Goal: Check status: Check status

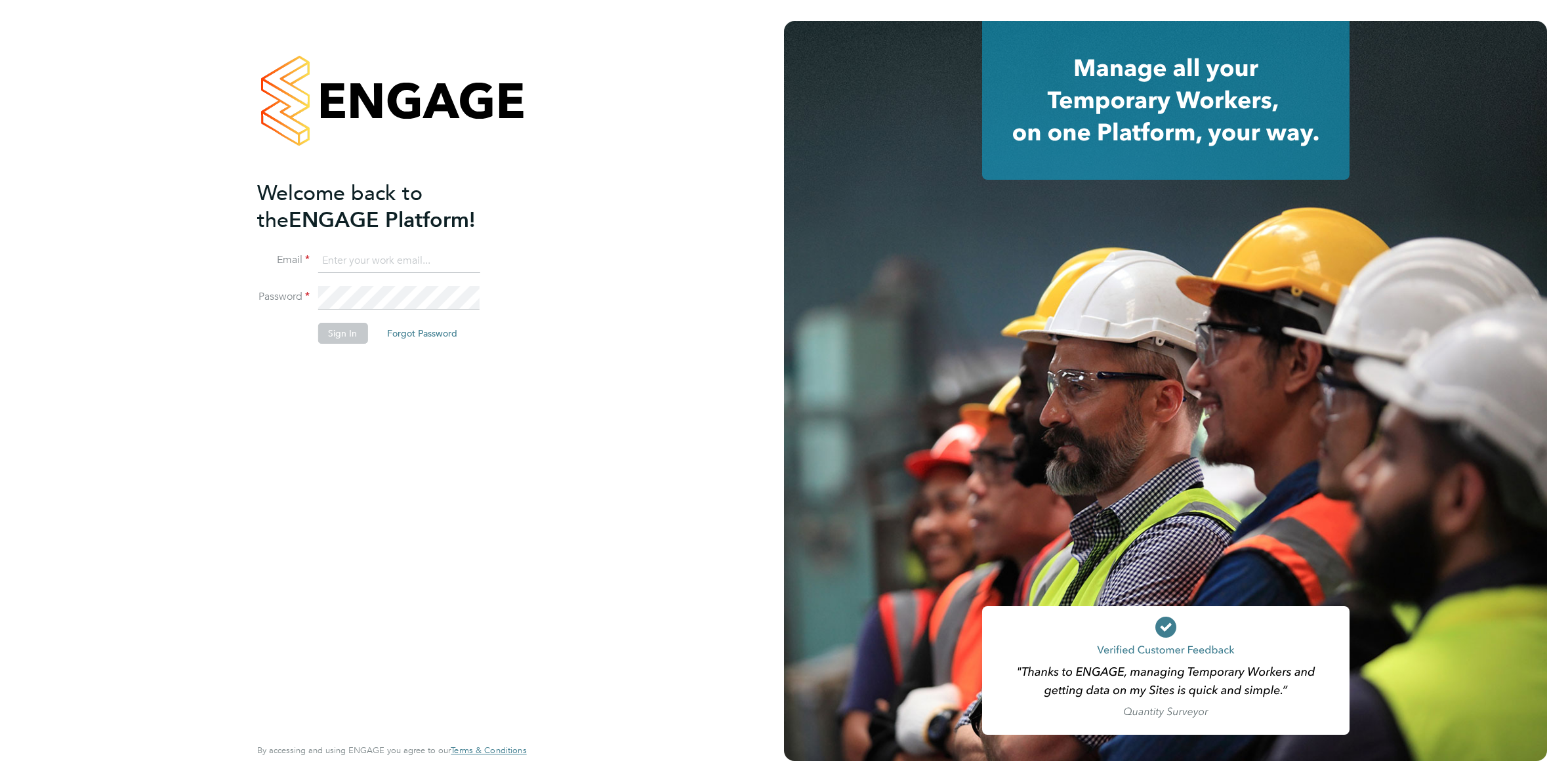
type input "[PERSON_NAME][EMAIL_ADDRESS][DOMAIN_NAME][PERSON_NAME]"
click at [329, 328] on button "Sign In" at bounding box center [343, 333] width 50 height 21
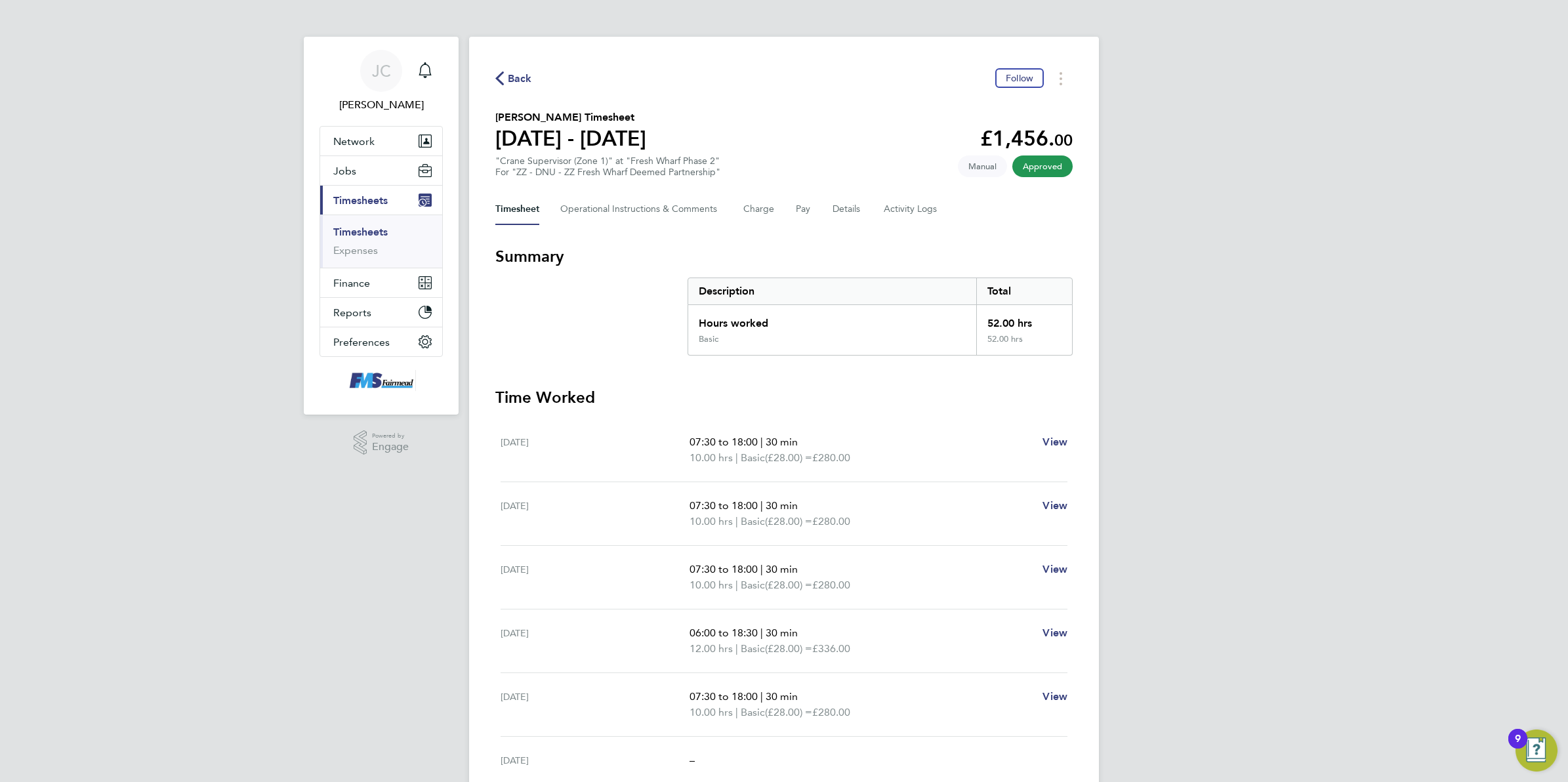
click at [518, 78] on span "Back" at bounding box center [519, 78] width 24 height 16
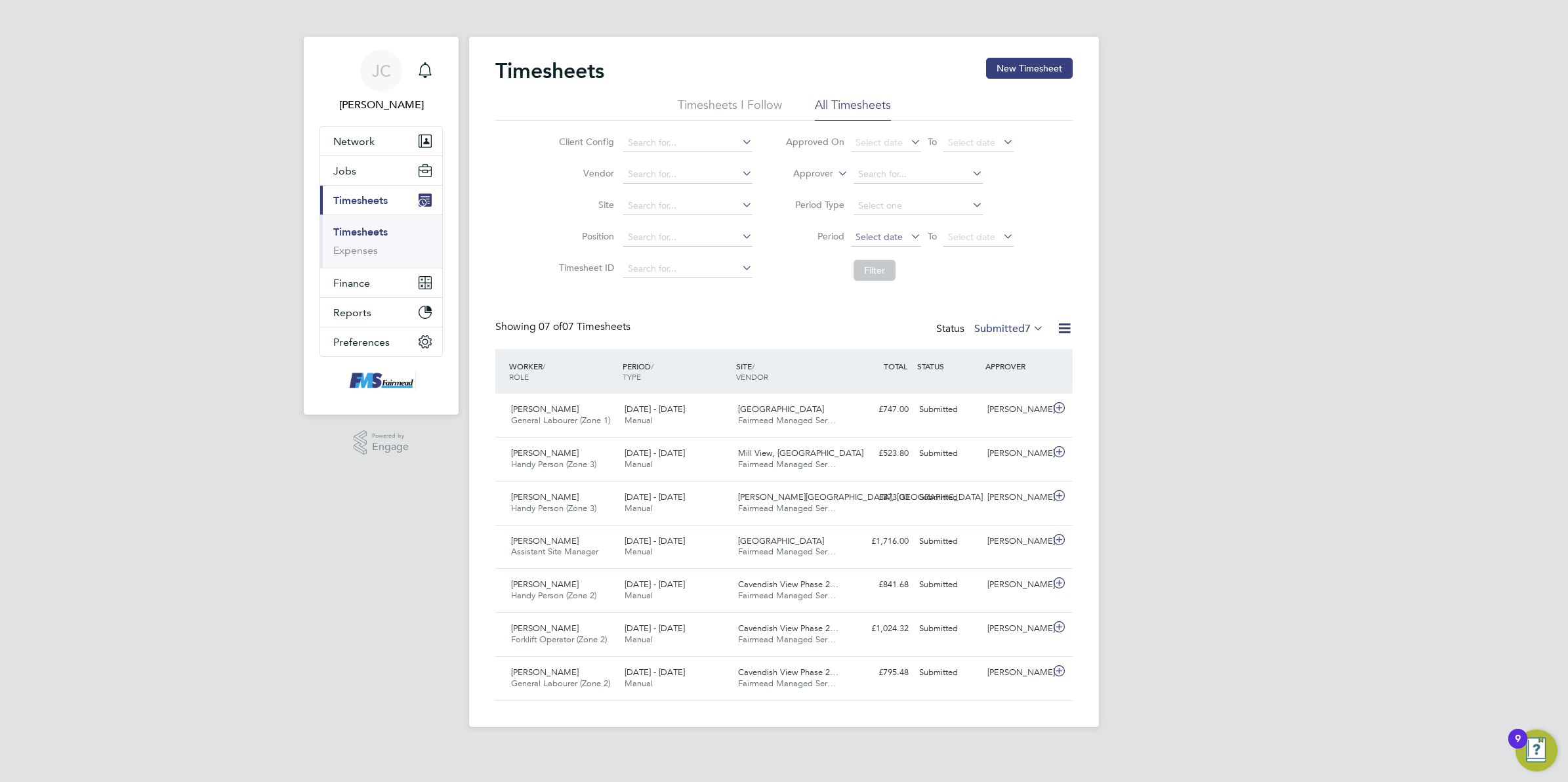
click at [885, 229] on span "Select date" at bounding box center [886, 238] width 70 height 18
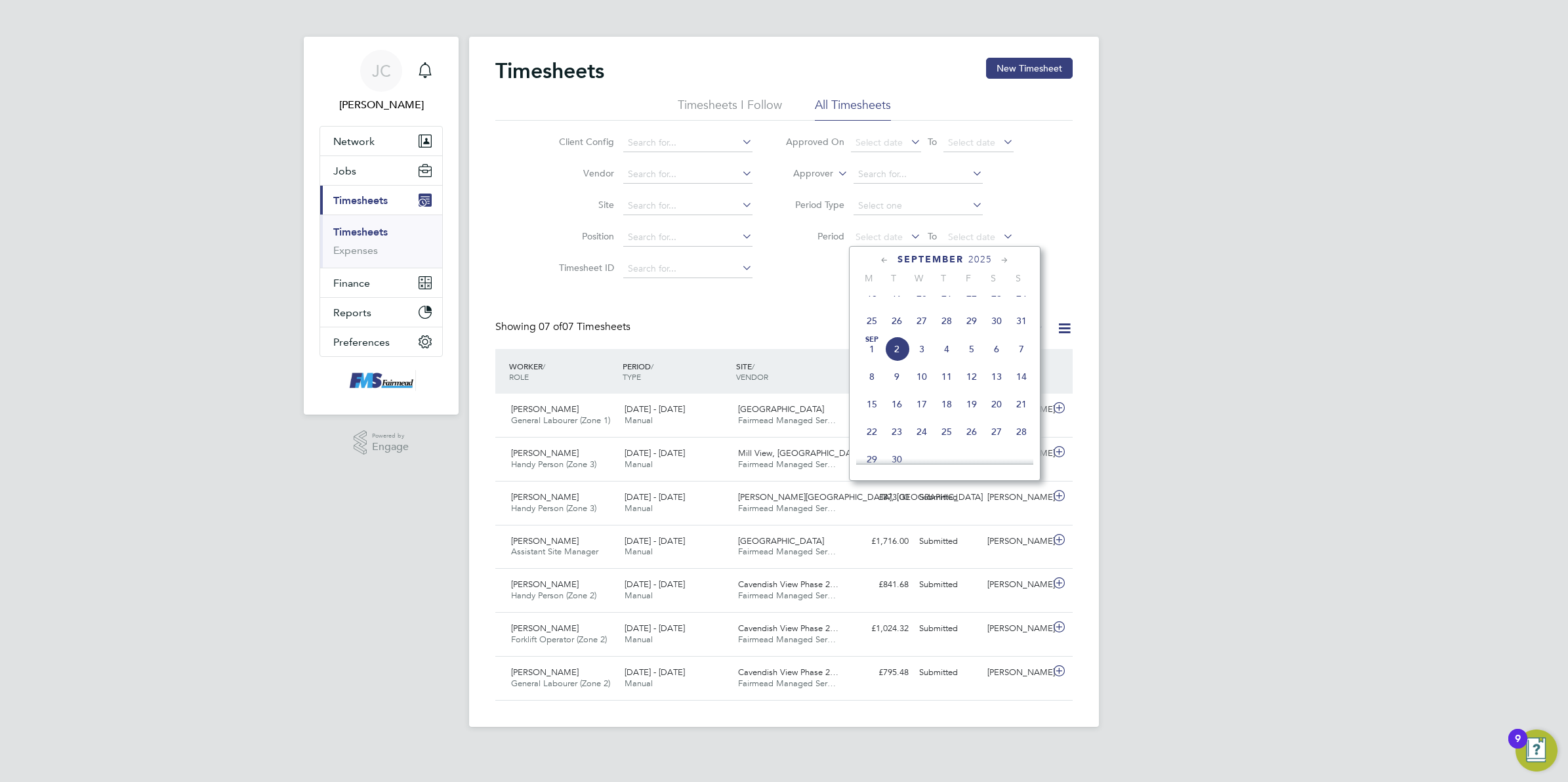
click at [877, 333] on span "25" at bounding box center [872, 321] width 25 height 25
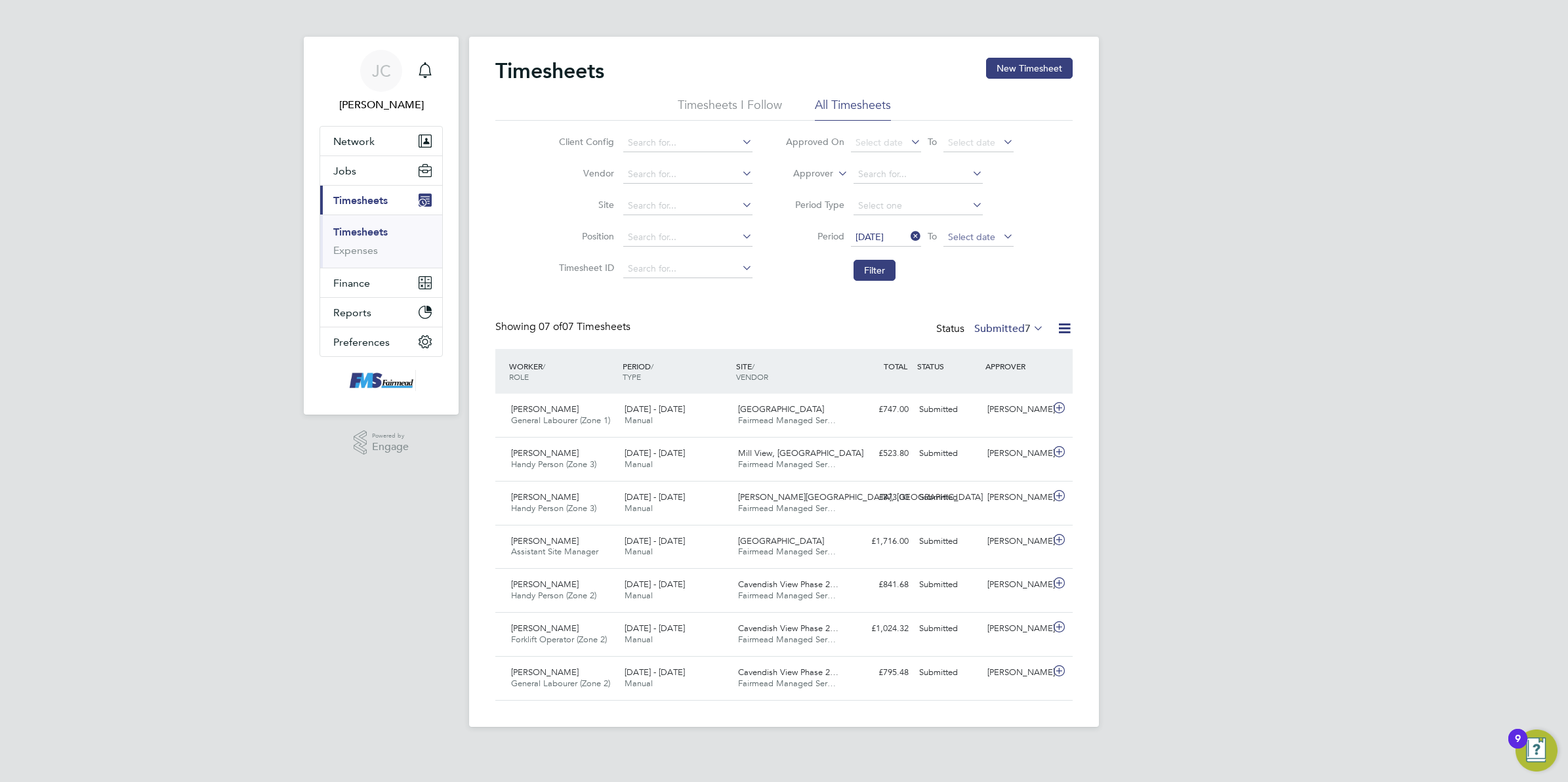
click at [971, 233] on span "Select date" at bounding box center [971, 237] width 47 height 12
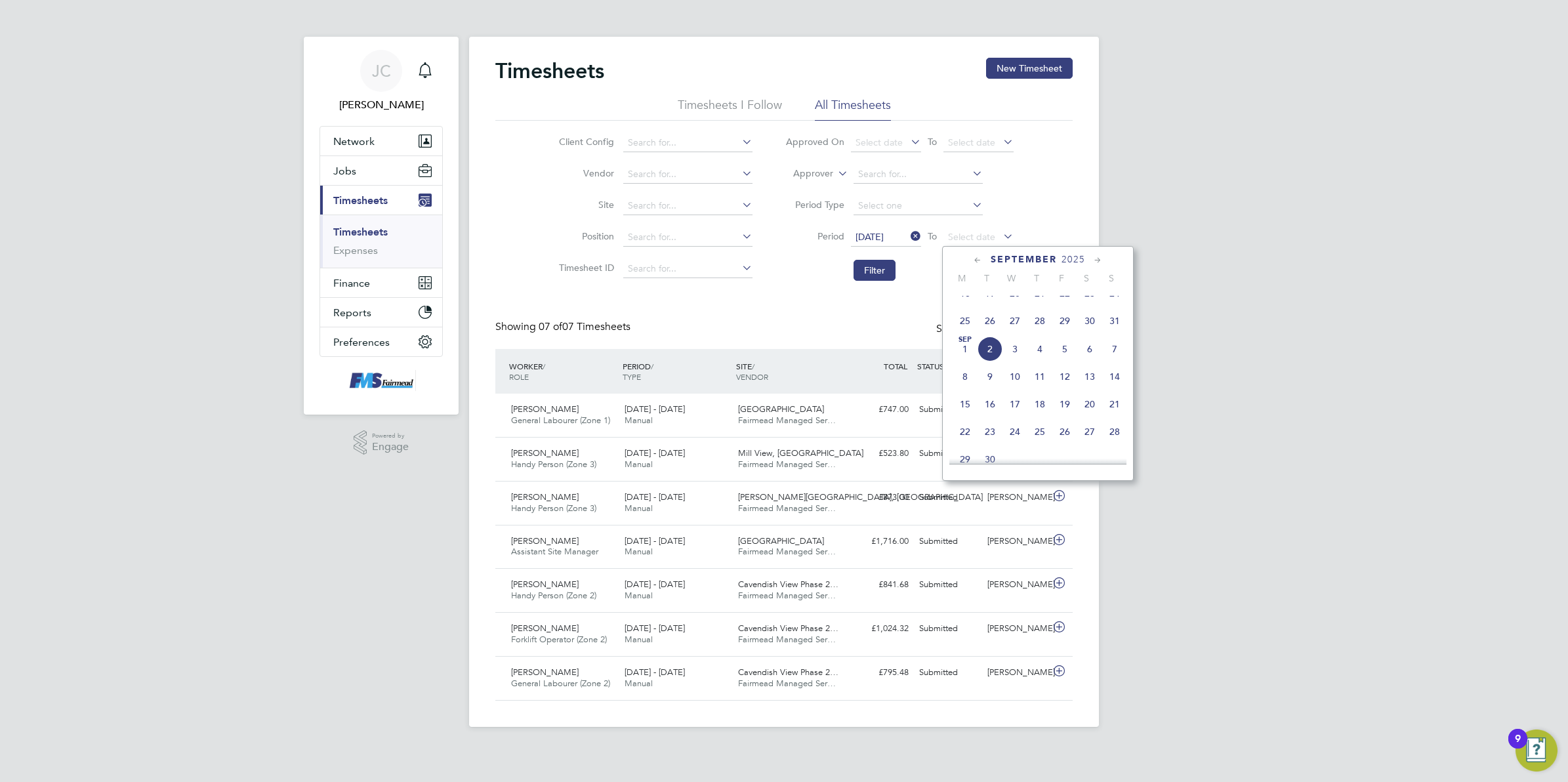
click at [1109, 333] on span "31" at bounding box center [1115, 321] width 25 height 25
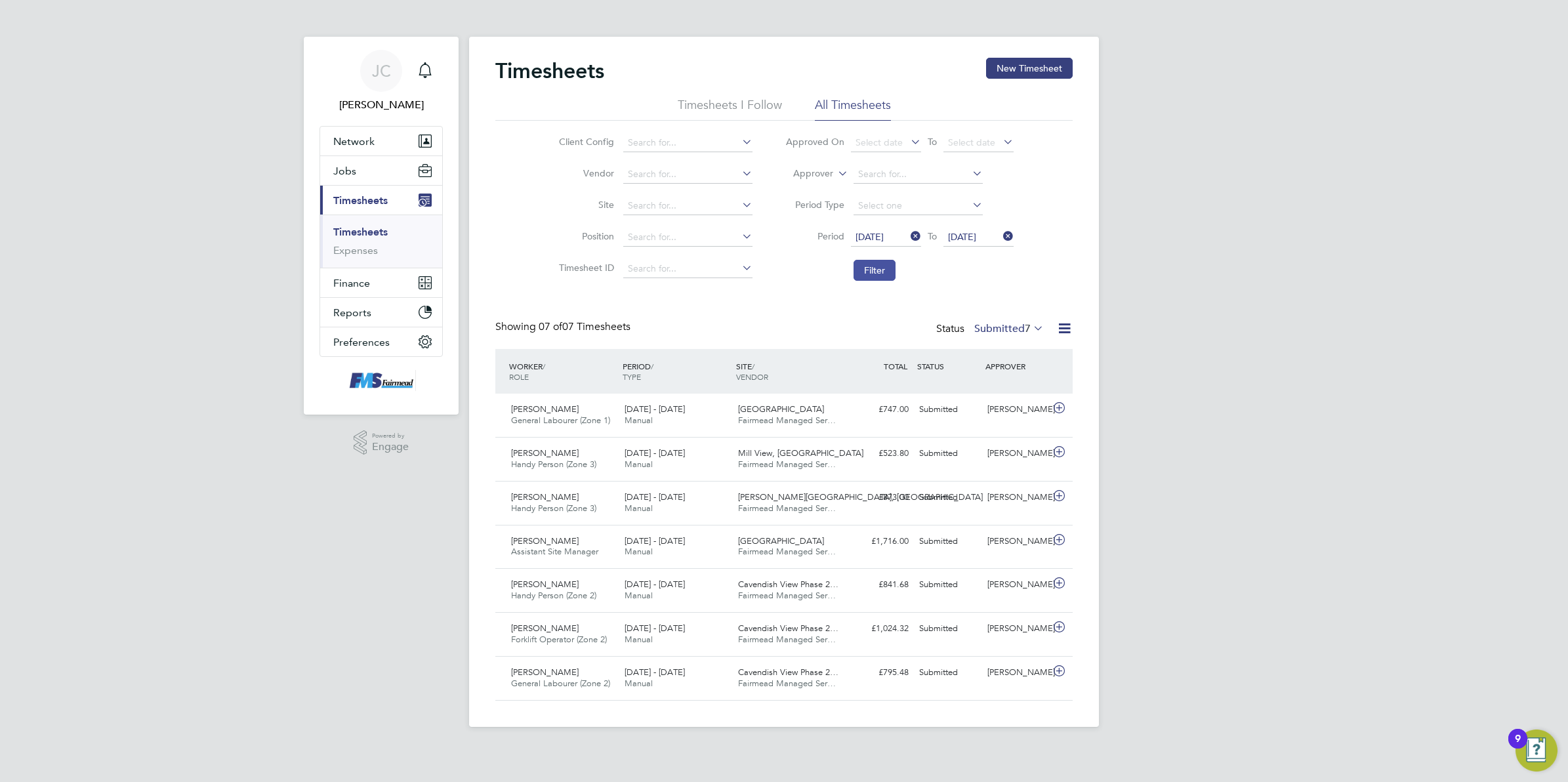
click at [879, 269] on button "Filter" at bounding box center [874, 270] width 42 height 21
click at [1300, 270] on div "JC Joanne Conway Notifications Applications: Network Team Members Businesses Si…" at bounding box center [784, 373] width 1568 height 748
click at [1018, 329] on label "Submitted 7" at bounding box center [1009, 328] width 69 height 13
click at [1240, 348] on div "JC Joanne Conway Notifications Applications: Network Team Members Businesses Si…" at bounding box center [784, 373] width 1568 height 748
drag, startPoint x: 1185, startPoint y: 257, endPoint x: 1183, endPoint y: 60, distance: 197.0
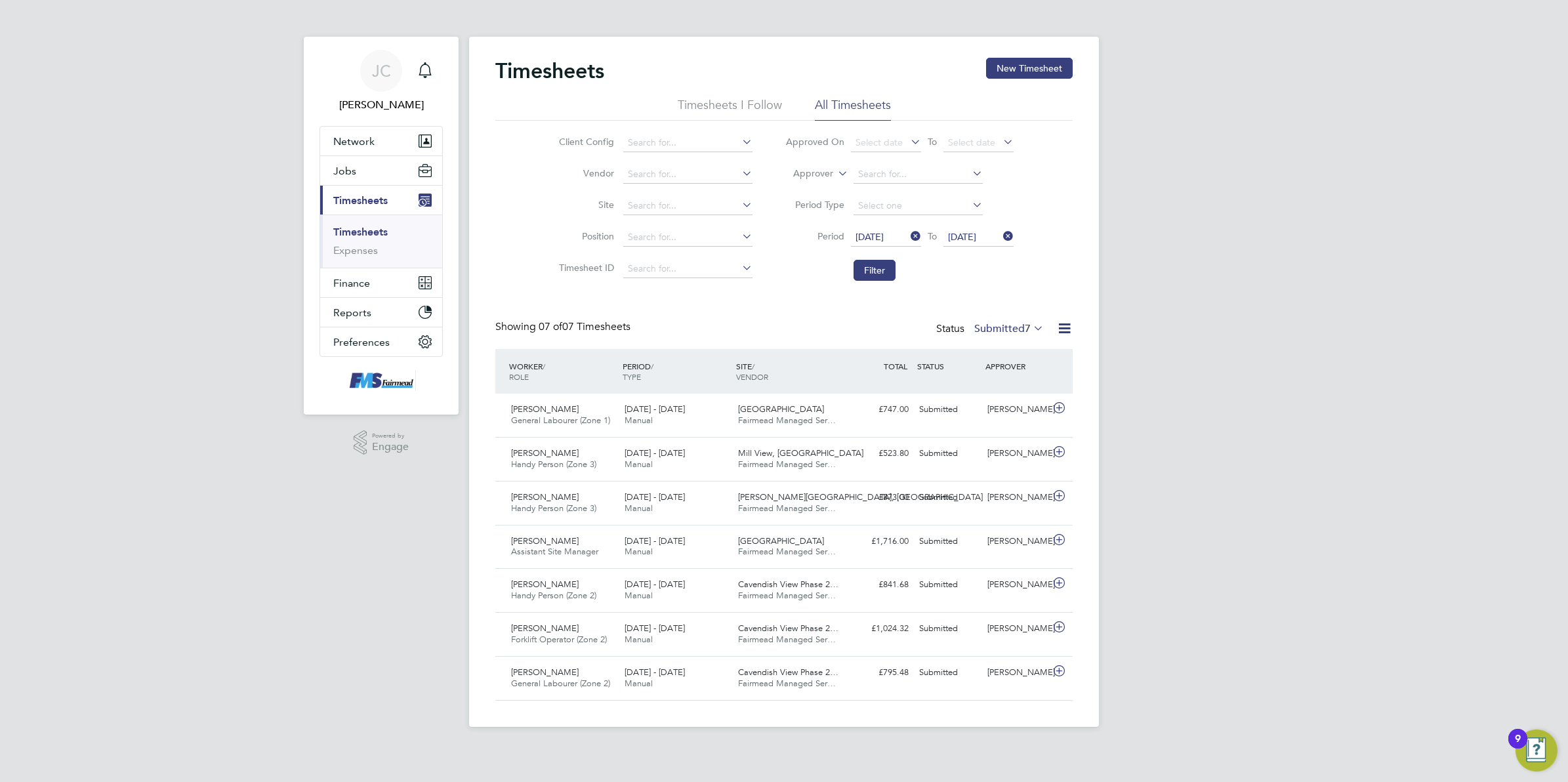
click at [1185, 249] on div "JC Joanne Conway Notifications Applications: Network Team Members Businesses Si…" at bounding box center [784, 373] width 1568 height 748
